Goal: Task Accomplishment & Management: Manage account settings

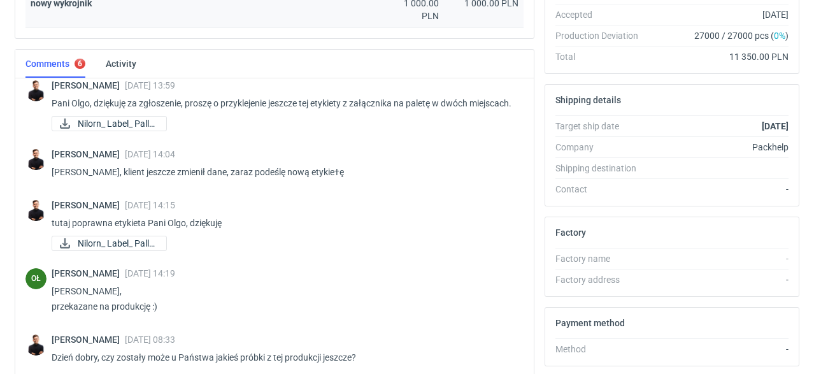
scroll to position [306, 0]
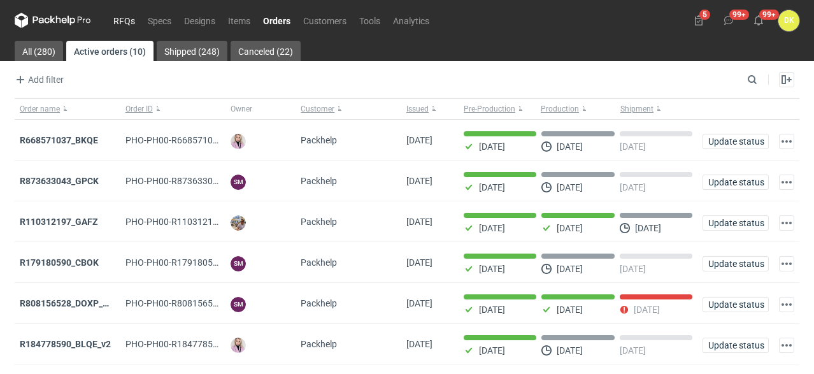
click at [110, 24] on link "RFQs" at bounding box center [124, 20] width 34 height 15
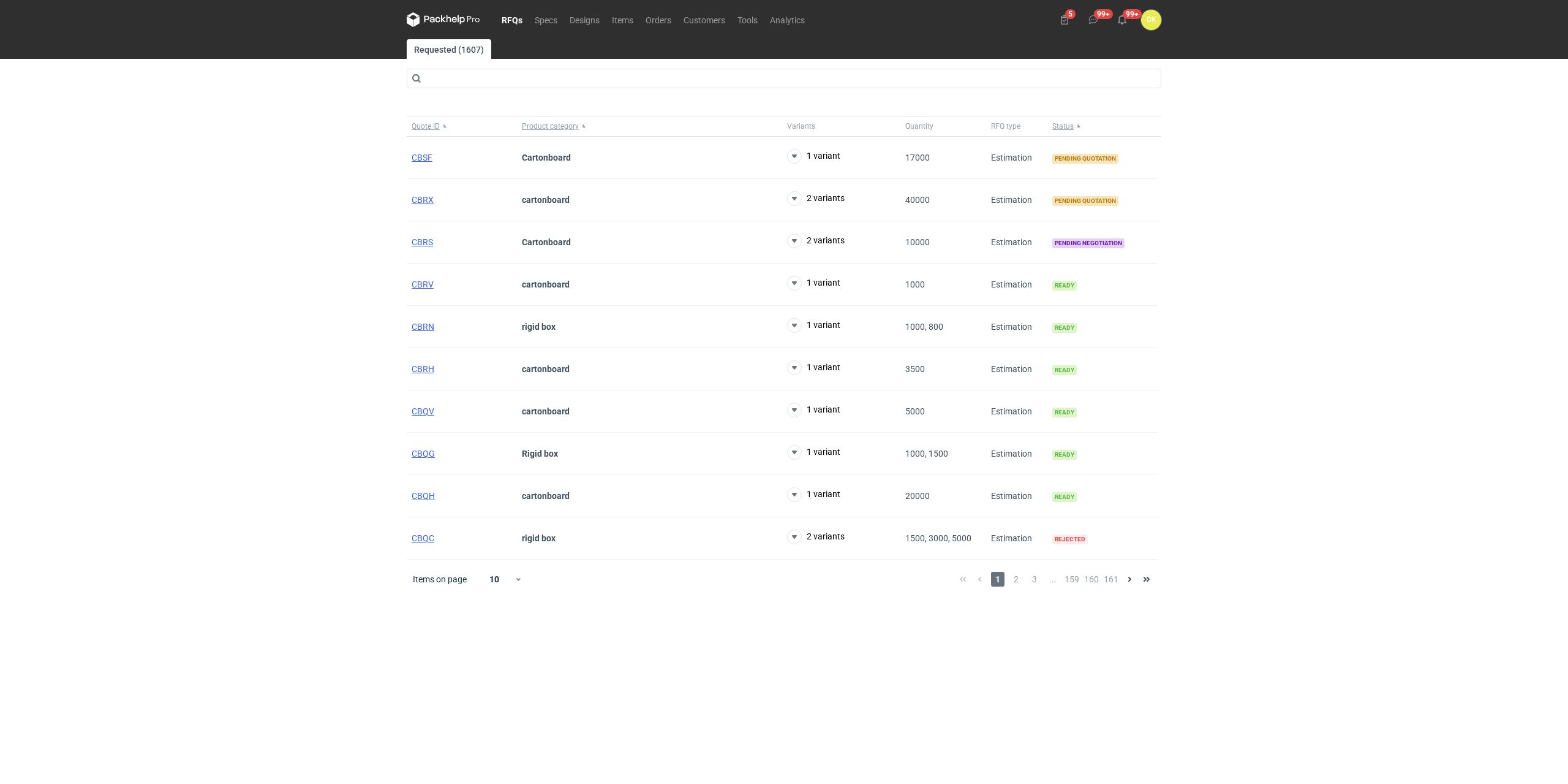
click at [663, 11] on nav "RFQs Specs Designs Items Orders Customers Tools Analytics" at bounding box center [609, 19] width 405 height 39
click at [661, 22] on link "Orders" at bounding box center [659, 19] width 38 height 14
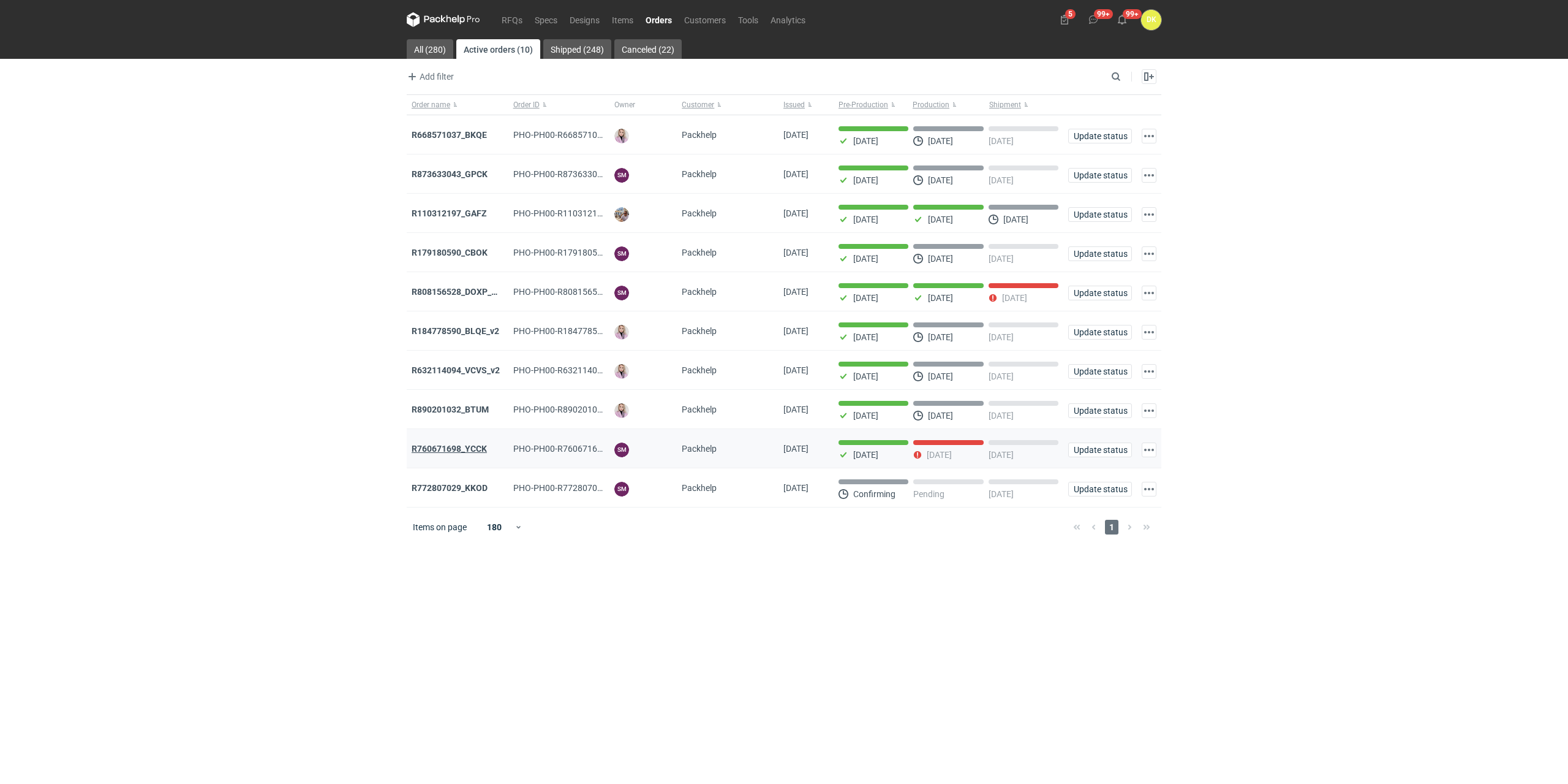
click at [445, 359] on strong "R760671698_YCCK" at bounding box center [449, 448] width 75 height 10
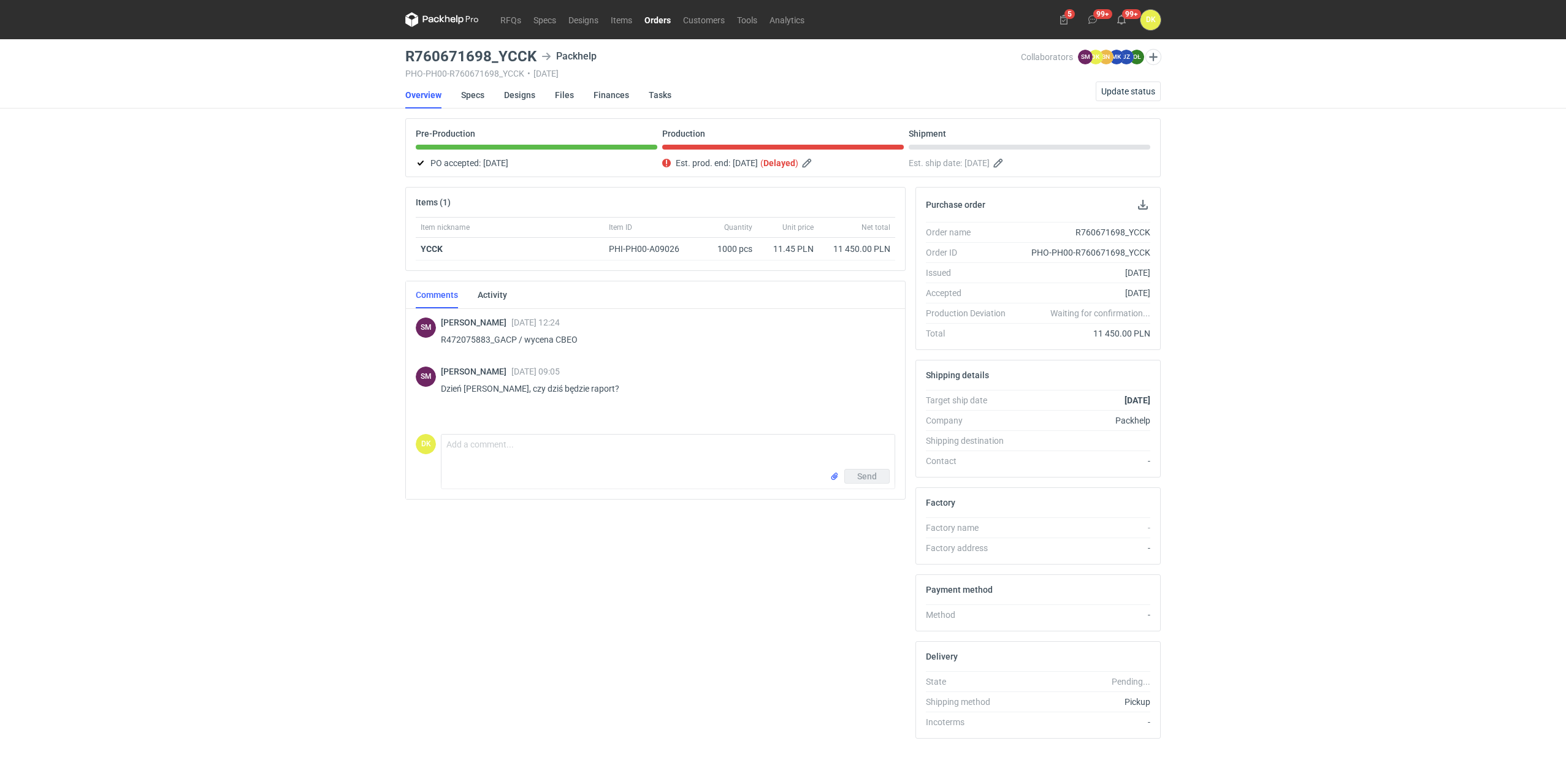
click at [542, 56] on icon at bounding box center [547, 57] width 10 height 10
drag, startPoint x: 535, startPoint y: 54, endPoint x: 405, endPoint y: 63, distance: 130.3
click at [405, 63] on main "R760671698_YCCK Packhelp PHO-PH00-R760671698_YCCK • [DATE] Collaborators [PERSO…" at bounding box center [783, 414] width 765 height 748
copy h3 "R760671698_YCCK"
click at [528, 92] on link "Designs" at bounding box center [520, 95] width 31 height 27
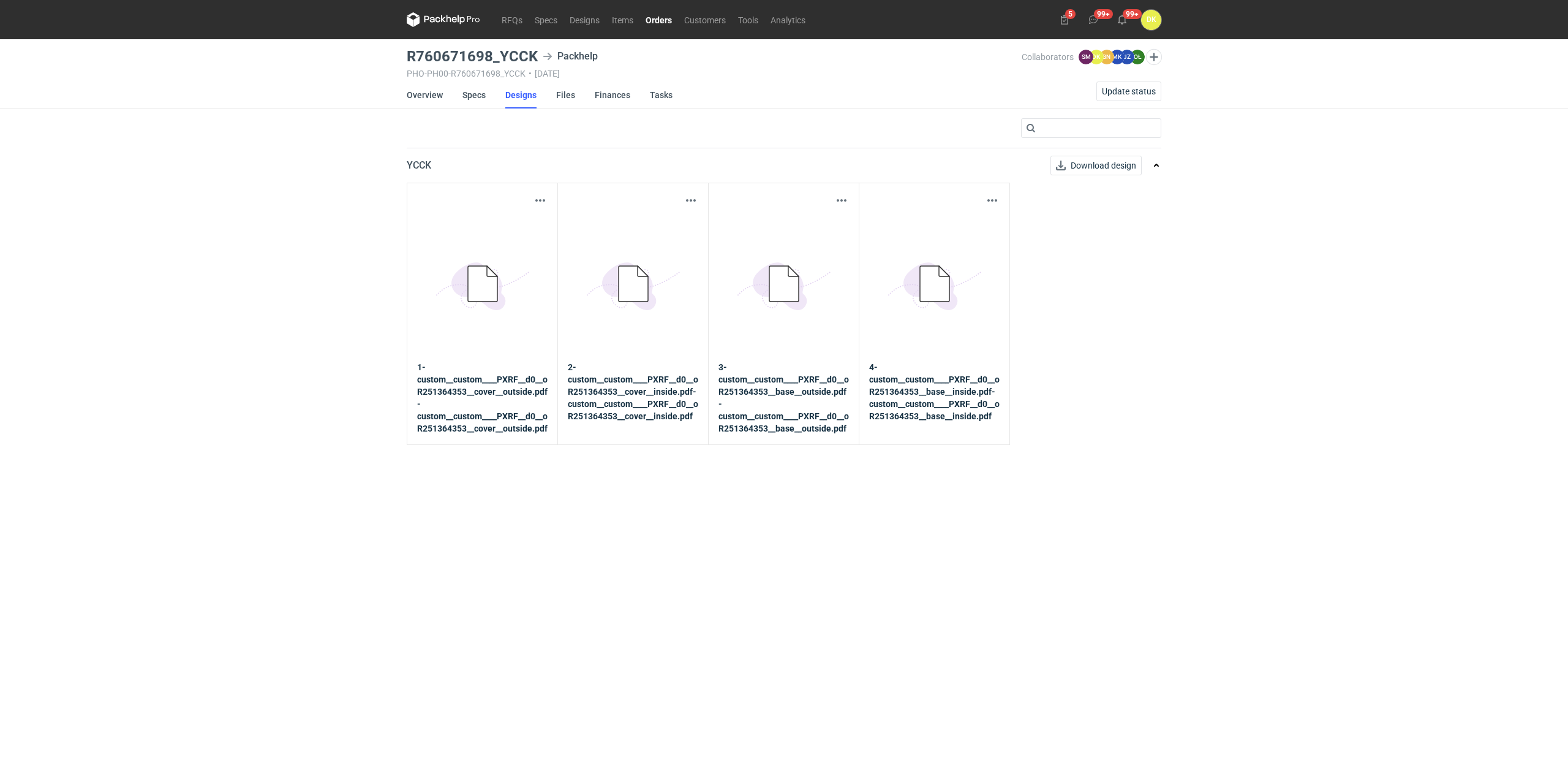
click at [498, 359] on strong "1-custom__custom____PXRF__d0__oR251364353__cover__outside.pdf-custom__custom___…" at bounding box center [483, 397] width 131 height 73
click at [524, 359] on strong "1-custom__custom____PXRF__d0__oR251364353__cover__outside.pdf-custom__custom___…" at bounding box center [483, 397] width 131 height 73
click at [468, 99] on link "Specs" at bounding box center [474, 95] width 23 height 27
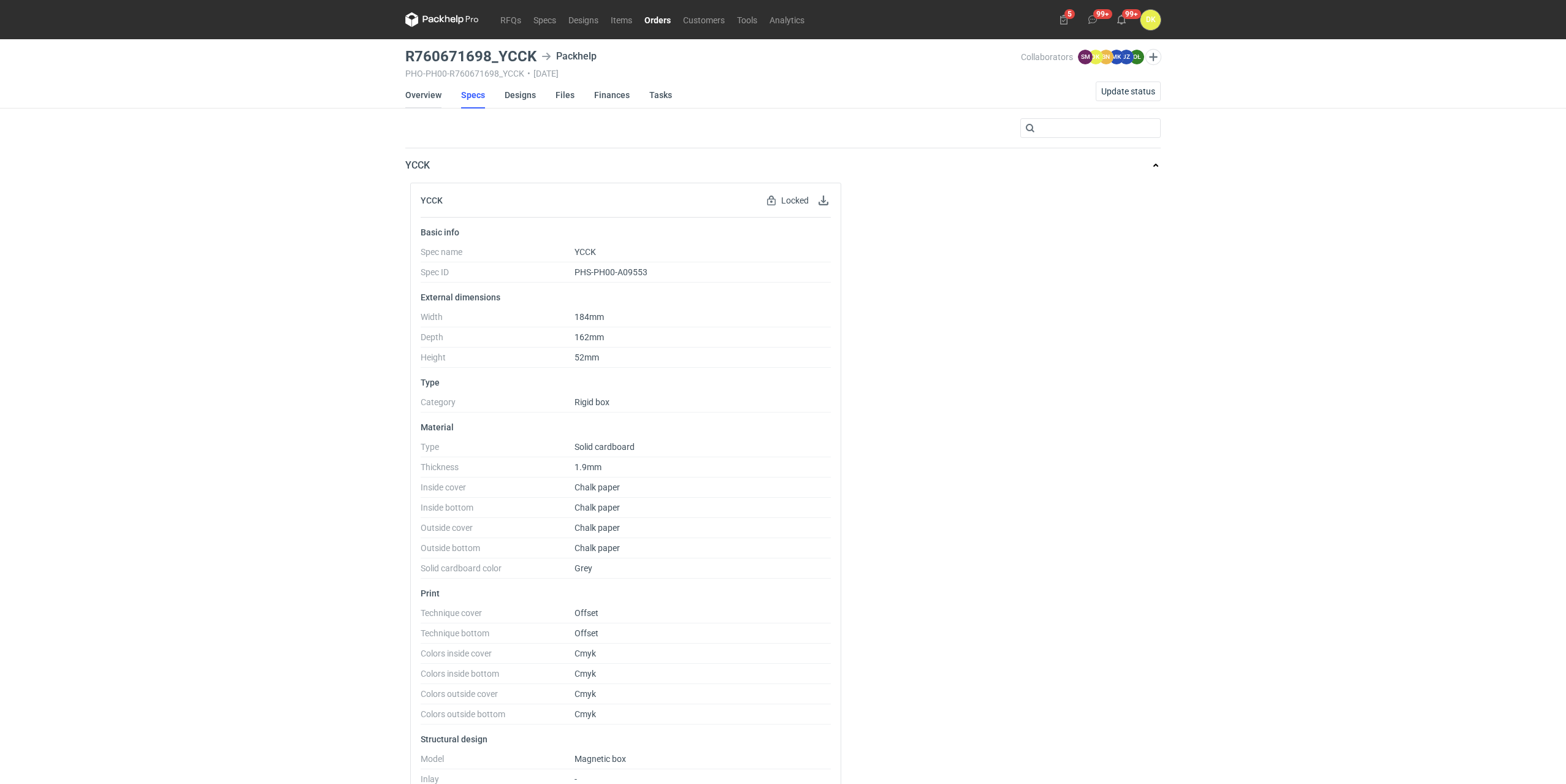
click at [427, 95] on link "Overview" at bounding box center [424, 95] width 37 height 27
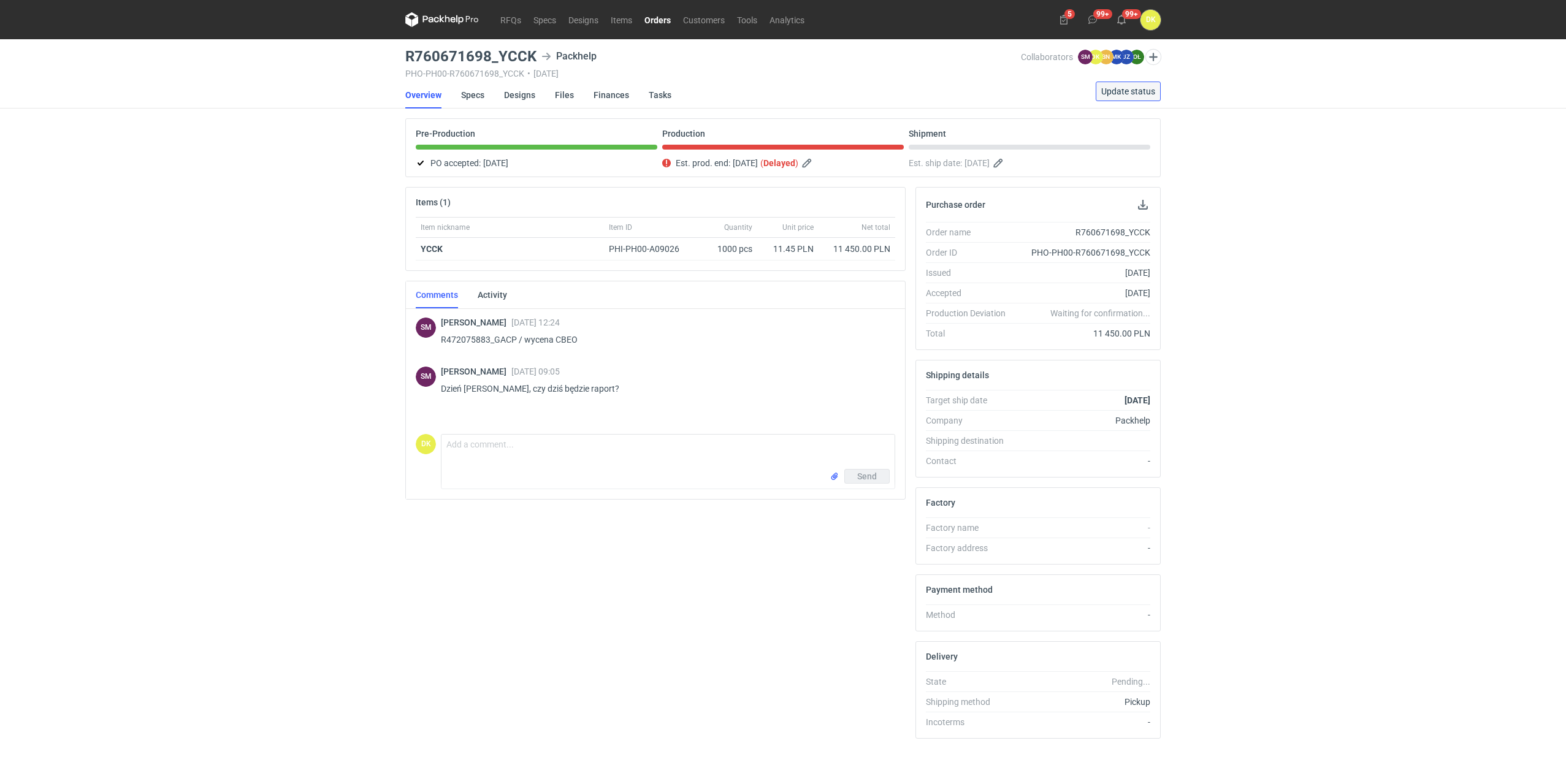
click at [783, 88] on span "Update status" at bounding box center [1128, 90] width 54 height 9
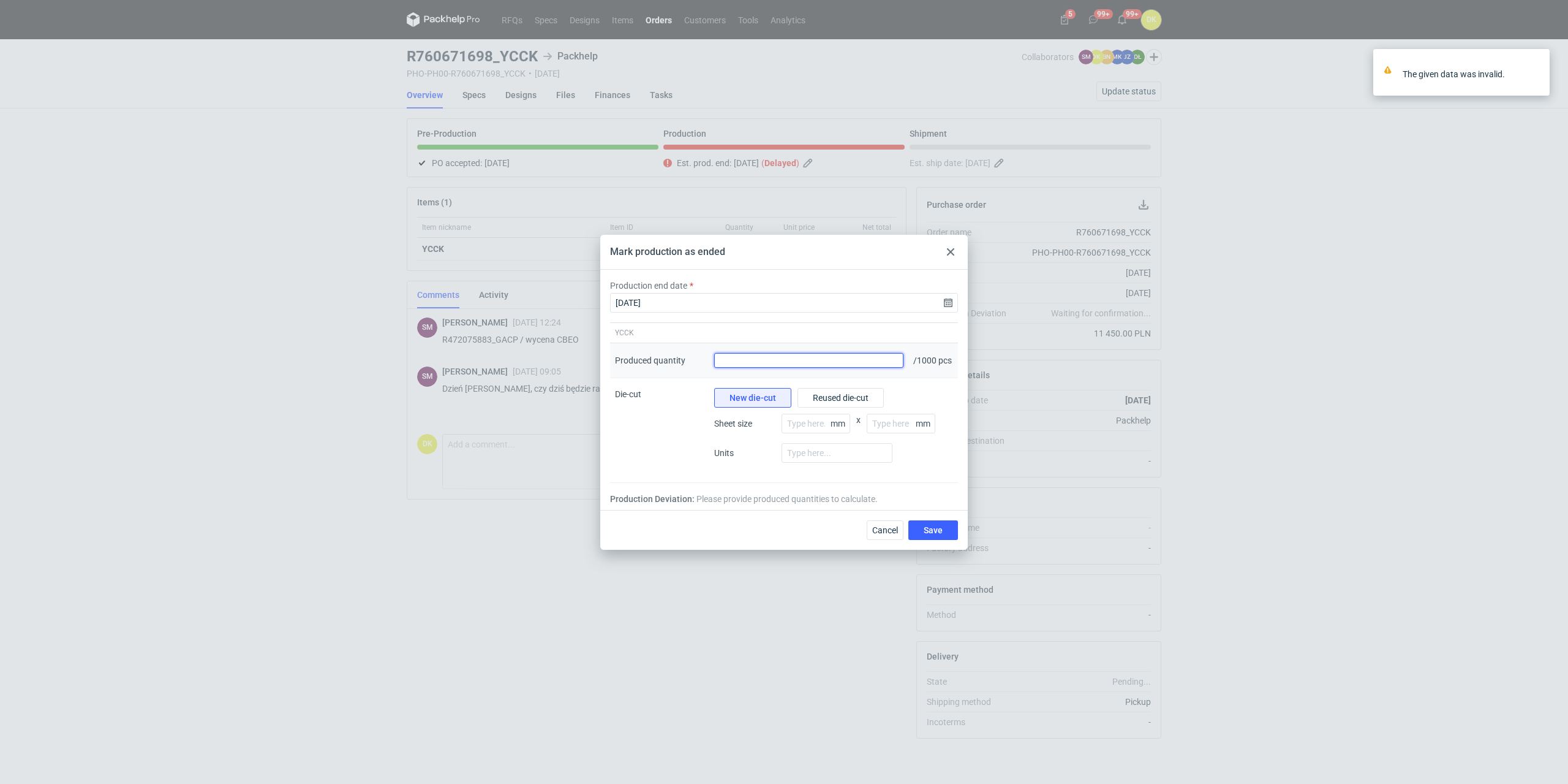
click at [742, 359] on input "Produced quantity" at bounding box center [809, 360] width 189 height 14
type input "1000"
click at [783, 359] on button "Save" at bounding box center [933, 530] width 50 height 19
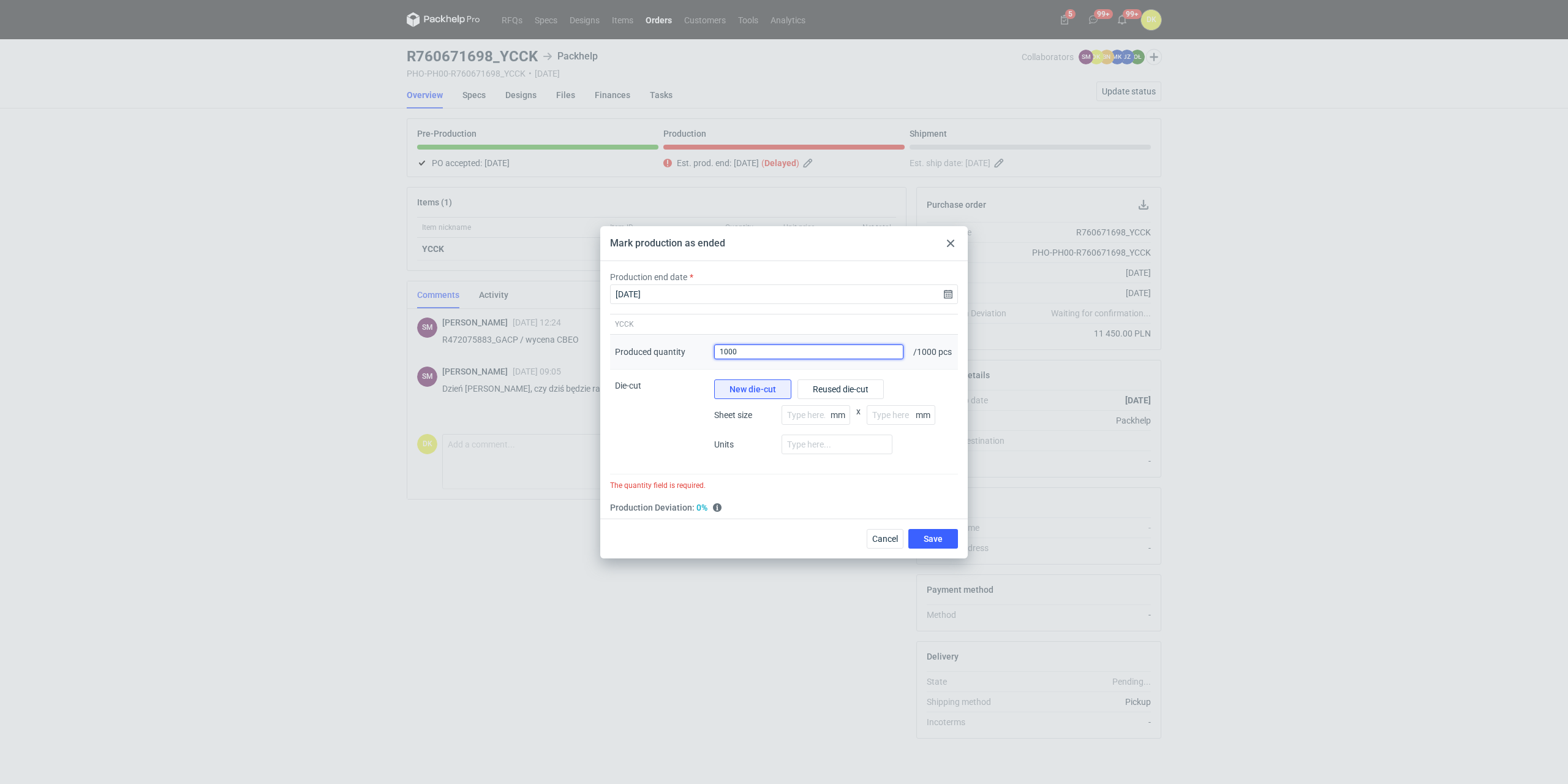
click at [779, 352] on input "1000" at bounding box center [809, 351] width 189 height 14
click at [783, 359] on button "Save" at bounding box center [933, 539] width 50 height 19
